Goal: Task Accomplishment & Management: Use online tool/utility

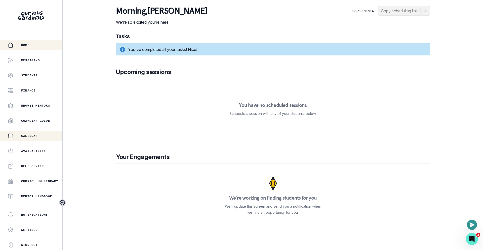
scroll to position [74, 0]
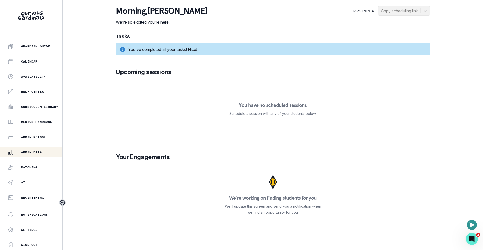
click at [33, 152] on p "Admin Data" at bounding box center [31, 152] width 21 height 4
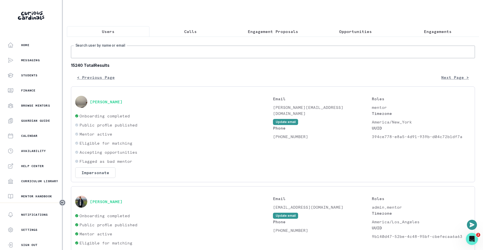
click at [155, 53] on input "Search user by name or email" at bounding box center [273, 52] width 404 height 13
type input "[PERSON_NAME]"
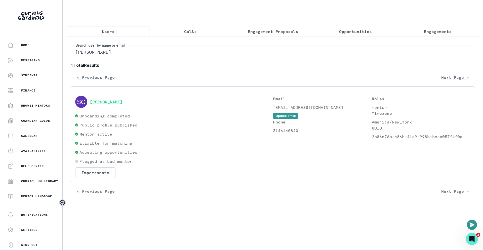
click at [123, 100] on button "[PERSON_NAME]" at bounding box center [106, 101] width 33 height 5
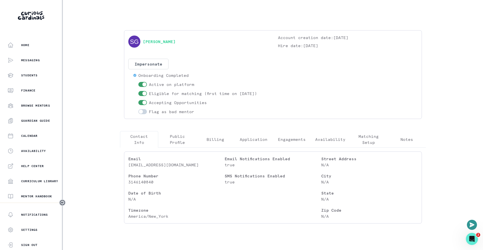
click at [300, 139] on p "Engagements" at bounding box center [292, 139] width 28 height 6
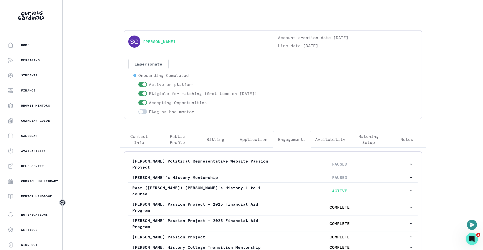
scroll to position [40, 0]
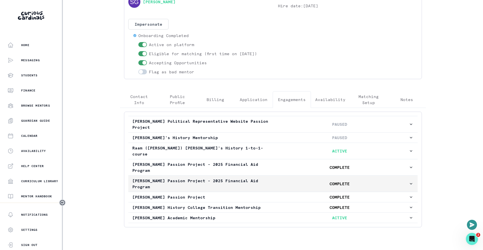
click at [206, 177] on p "[PERSON_NAME] Passion Project - 2025 Financial Aid Program" at bounding box center [201, 183] width 138 height 12
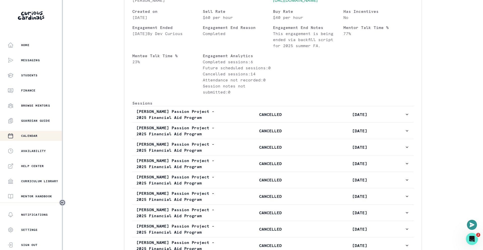
scroll to position [219, 0]
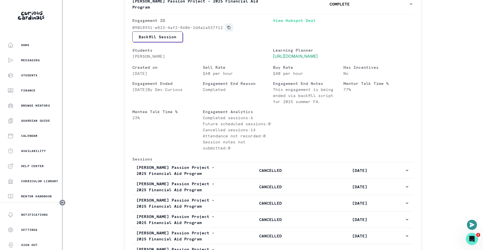
click at [229, 26] on icon "Copied to clipboard" at bounding box center [229, 28] width 4 height 4
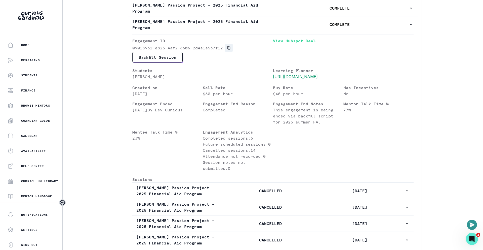
click at [229, 46] on icon "Copied to clipboard" at bounding box center [229, 48] width 4 height 4
click at [111, 66] on div "Home Messaging Students Finance Browse Mentors Guardian Guide Calendar Availabi…" at bounding box center [241, 125] width 483 height 250
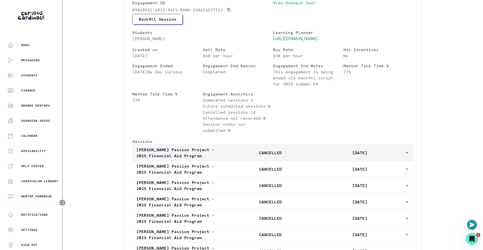
click at [304, 153] on p "CANCELLED" at bounding box center [270, 153] width 89 height 6
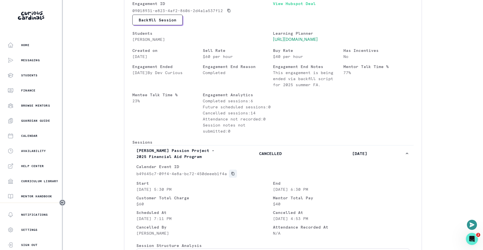
click at [233, 174] on icon "Copied to clipboard" at bounding box center [233, 173] width 3 height 3
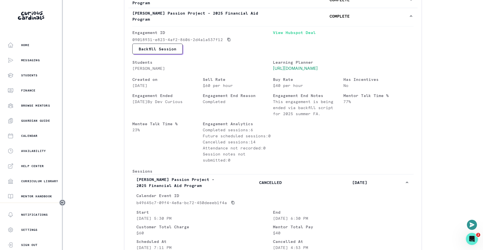
scroll to position [164, 0]
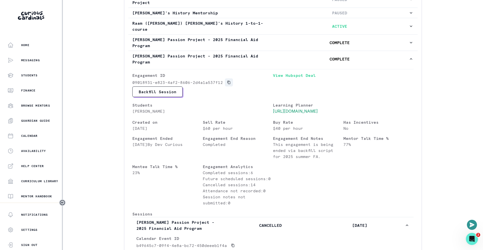
click at [228, 81] on icon "Copied to clipboard" at bounding box center [229, 82] width 3 height 3
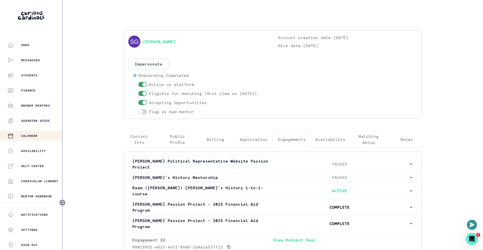
scroll to position [74, 0]
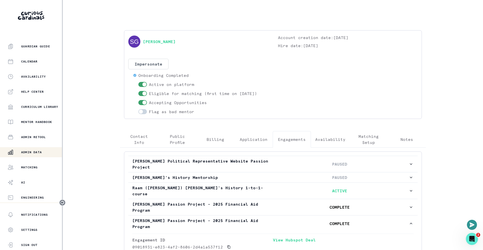
click at [37, 150] on p "Admin Data" at bounding box center [31, 152] width 21 height 4
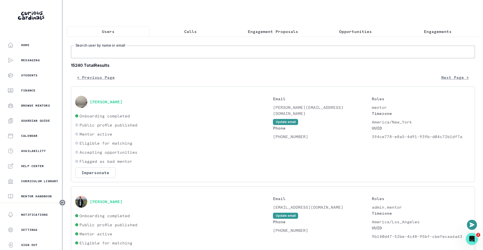
click at [211, 53] on input "Search user by name or email" at bounding box center [273, 52] width 404 height 13
type input "[PERSON_NAME][GEOGRAPHIC_DATA]"
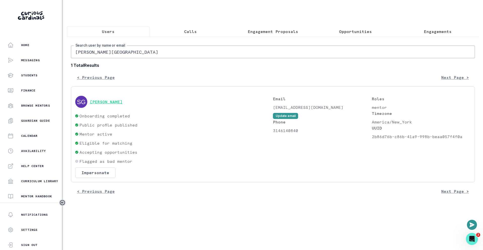
click at [123, 102] on button "[PERSON_NAME]" at bounding box center [106, 101] width 33 height 5
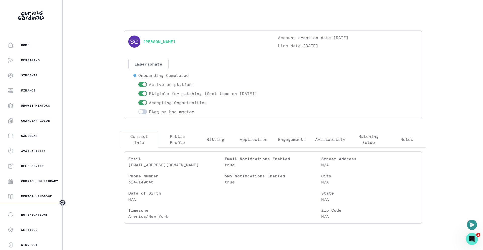
scroll to position [4, 0]
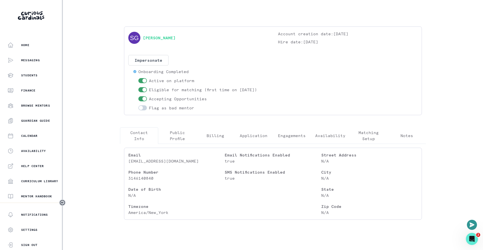
click at [286, 140] on button "Engagements" at bounding box center [292, 135] width 38 height 17
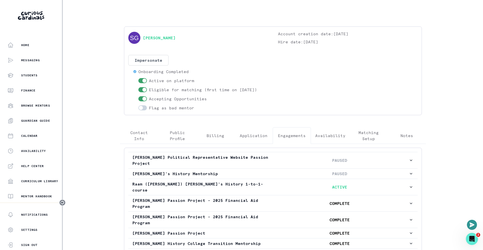
click at [106, 99] on div "Home Messaging Students Finance Browse Mentors Guardian Guide Calendar Availabi…" at bounding box center [241, 125] width 483 height 250
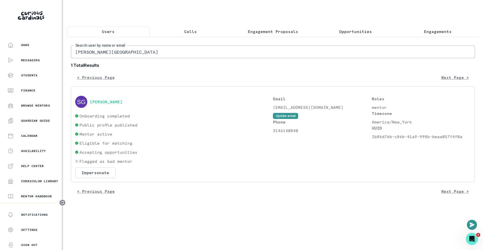
click at [158, 52] on input "[PERSON_NAME][GEOGRAPHIC_DATA]" at bounding box center [273, 52] width 404 height 13
type input "[PERSON_NAME]"
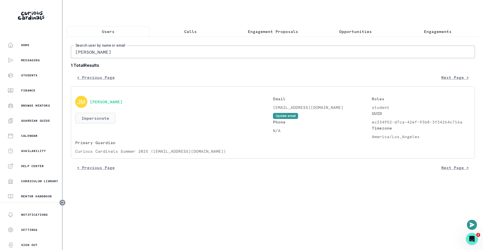
click at [107, 114] on button "Impersonate" at bounding box center [95, 118] width 40 height 11
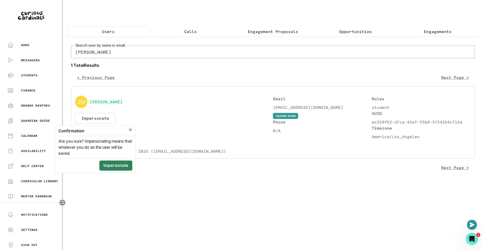
click at [118, 165] on button "Impersonate" at bounding box center [115, 165] width 33 height 10
